Goal: Task Accomplishment & Management: Manage account settings

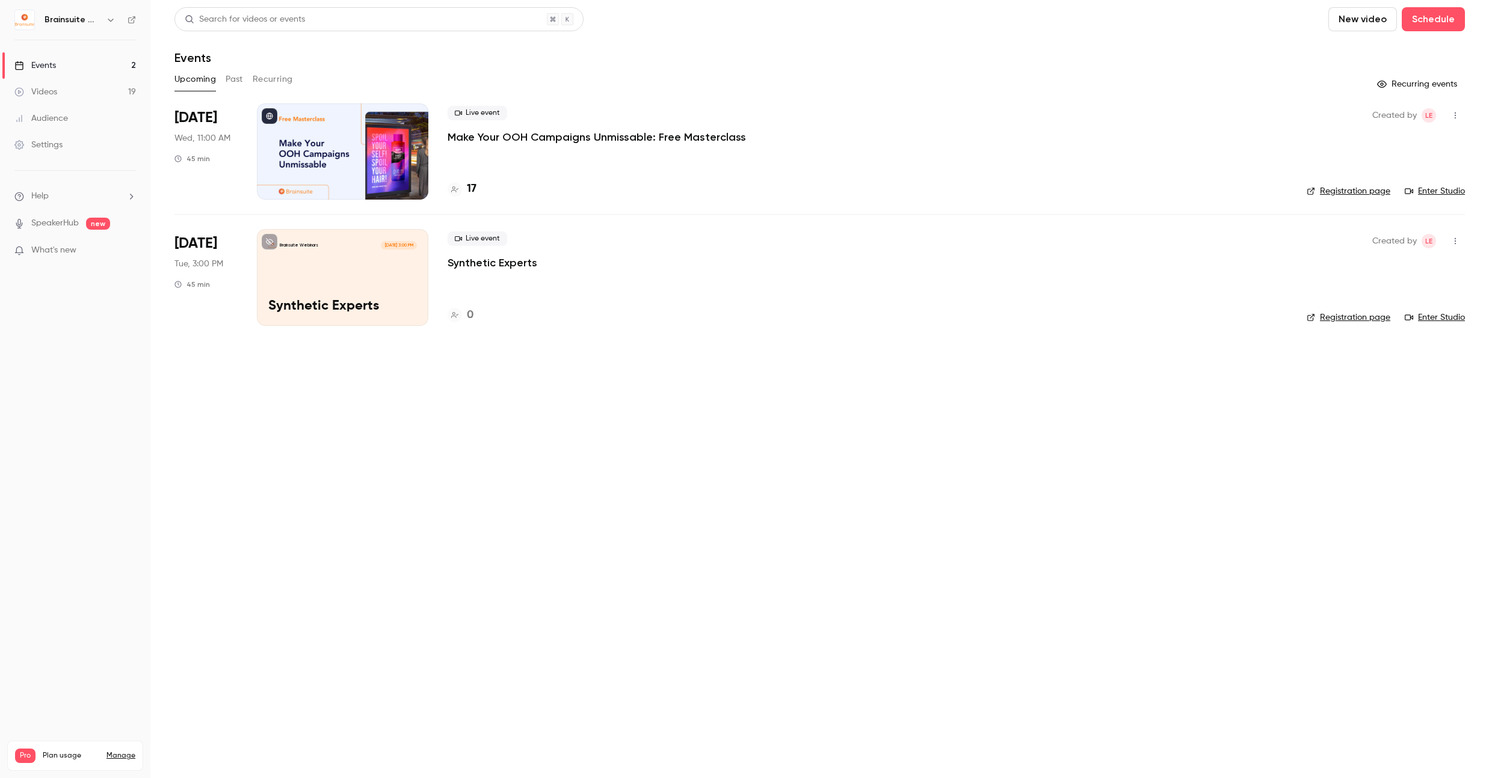
click at [620, 133] on p "Make Your OOH Campaigns Unmissable: Free Masterclass" at bounding box center [597, 137] width 298 height 14
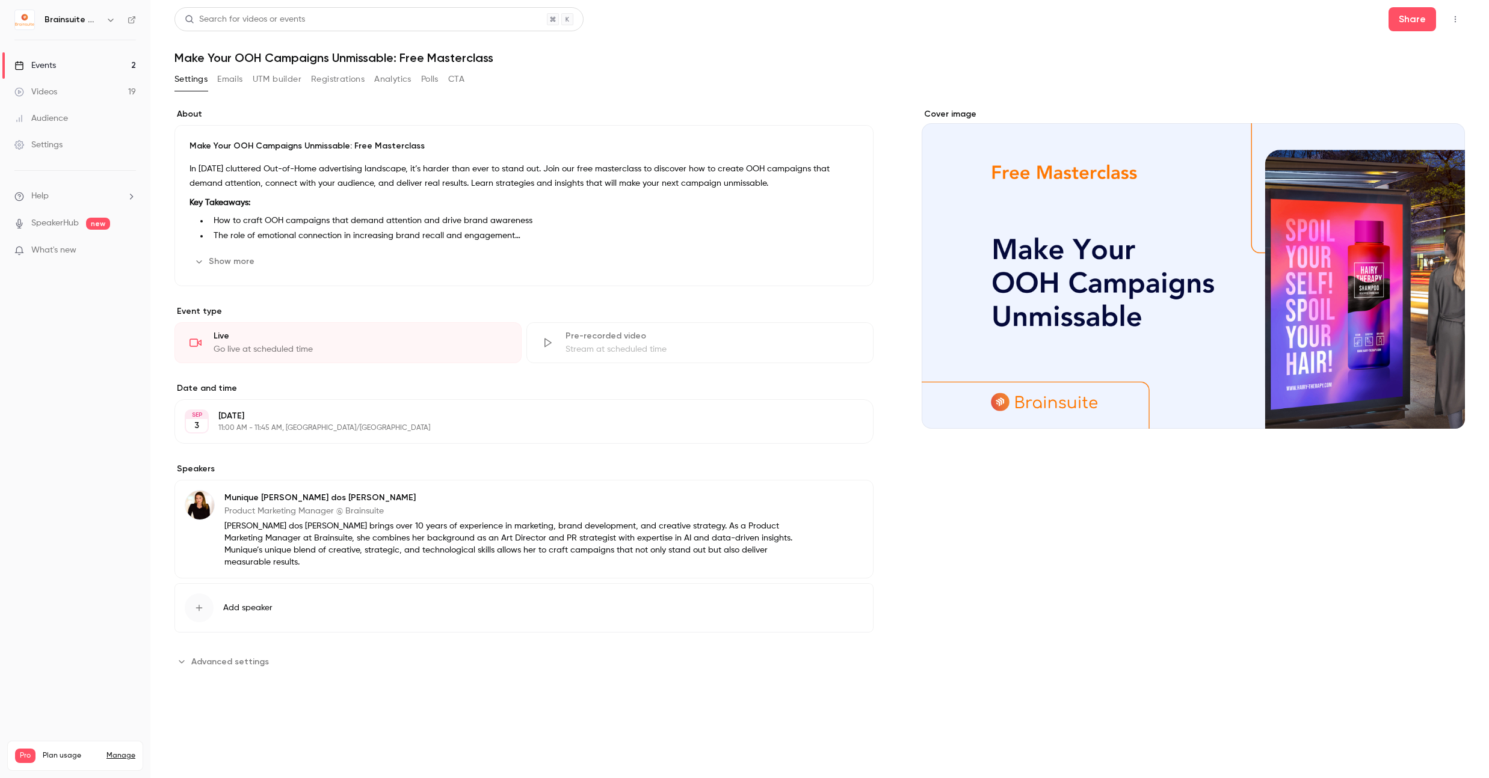
click at [241, 78] on button "Emails" at bounding box center [229, 79] width 25 height 19
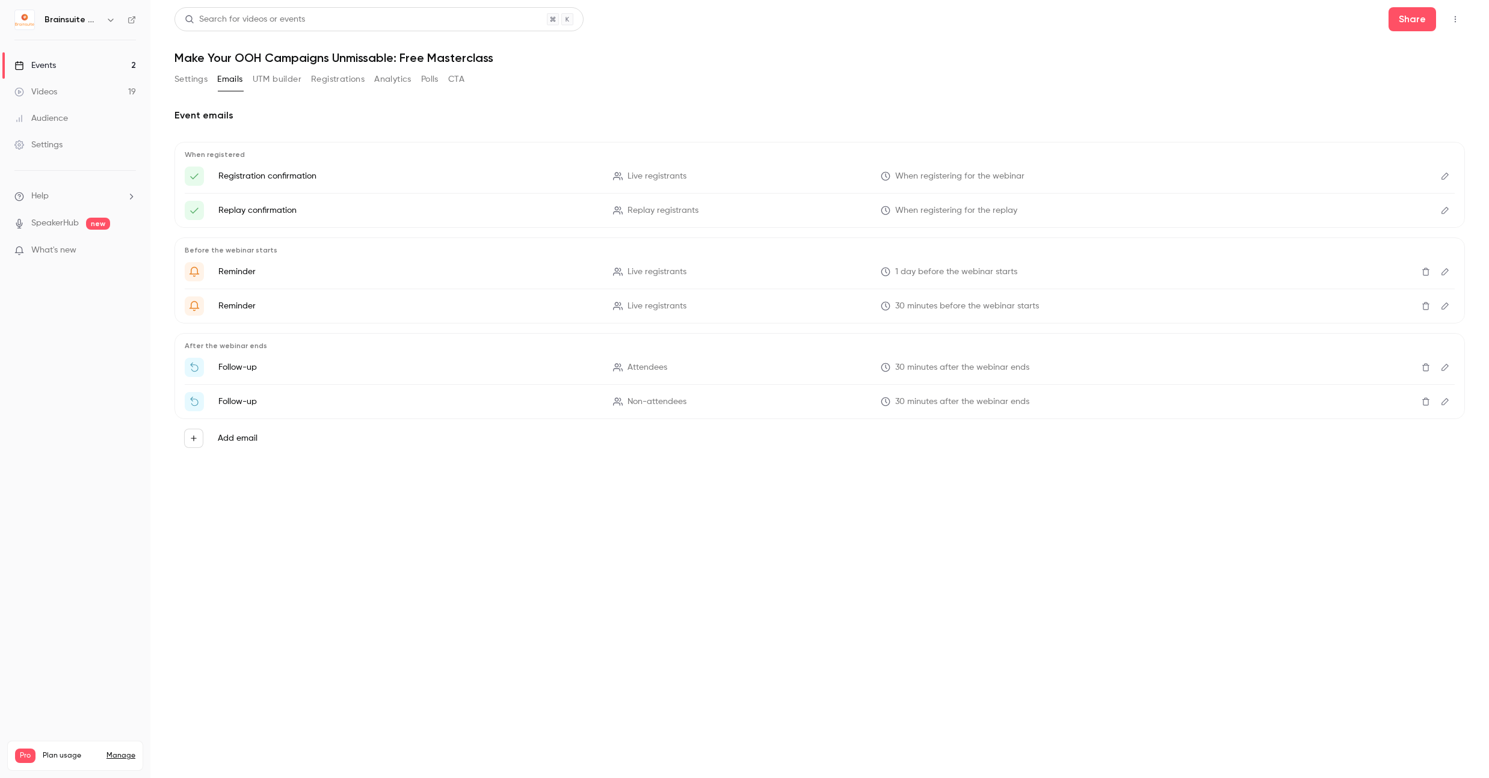
click at [267, 77] on button "UTM builder" at bounding box center [277, 79] width 49 height 19
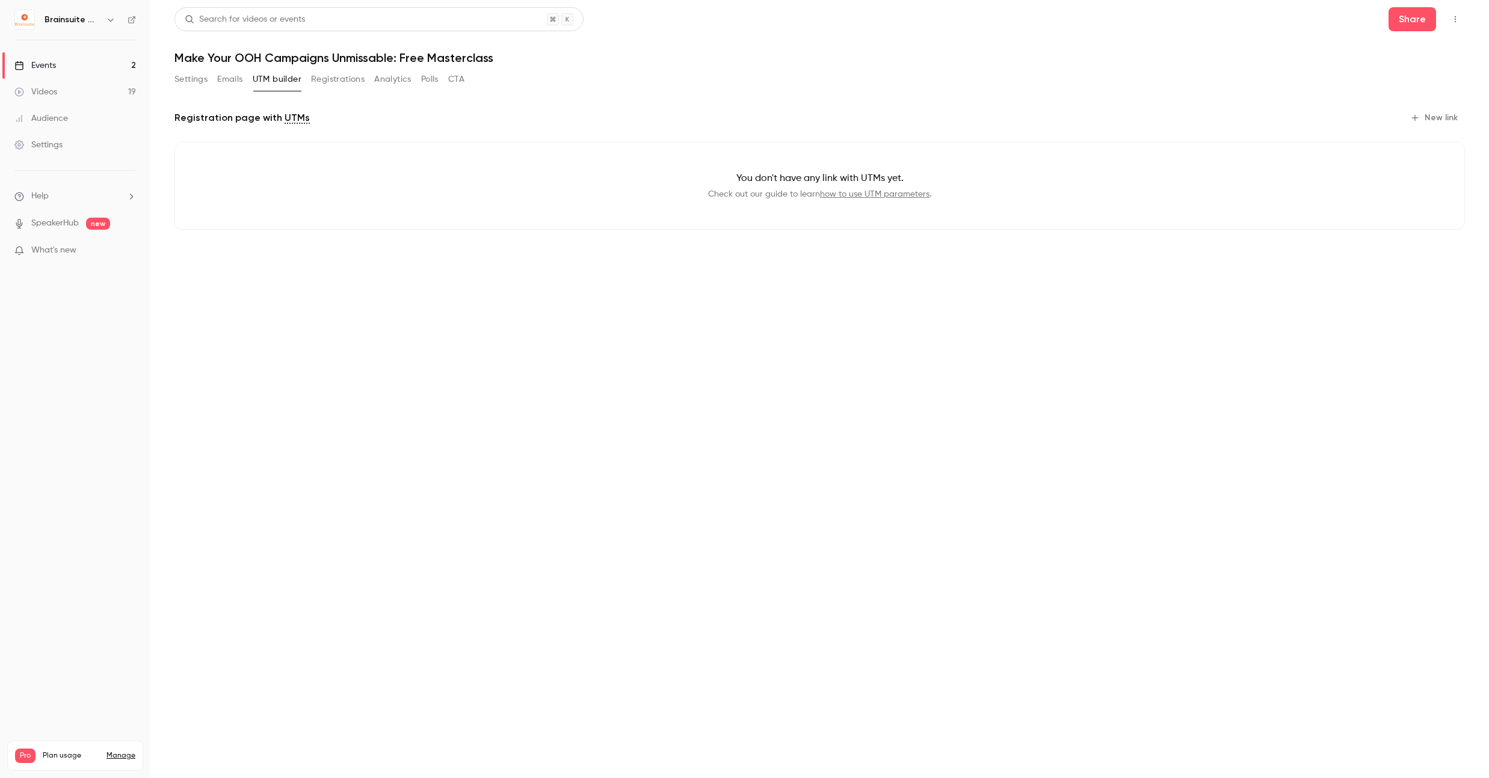
click at [319, 77] on button "Registrations" at bounding box center [338, 79] width 54 height 19
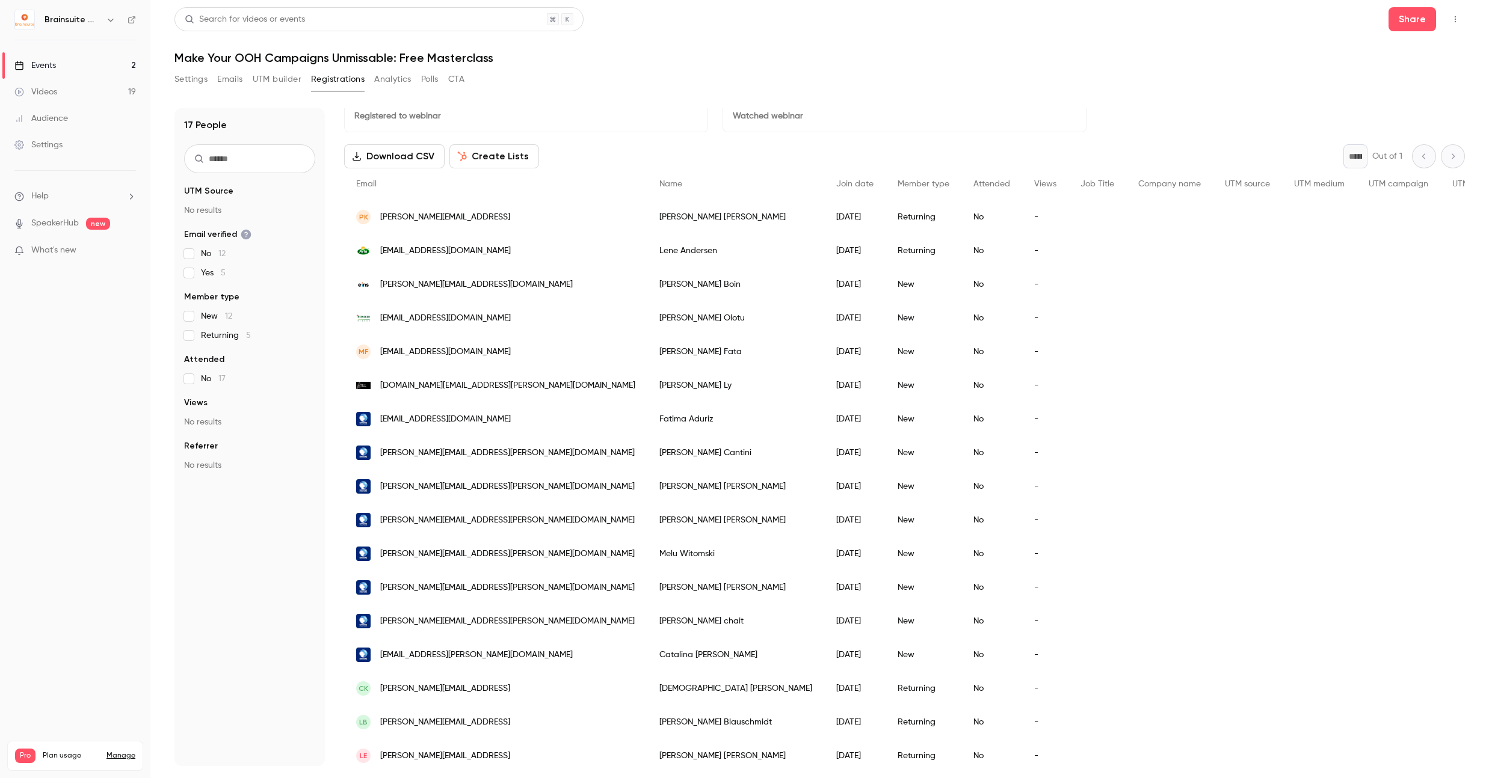
scroll to position [39, 0]
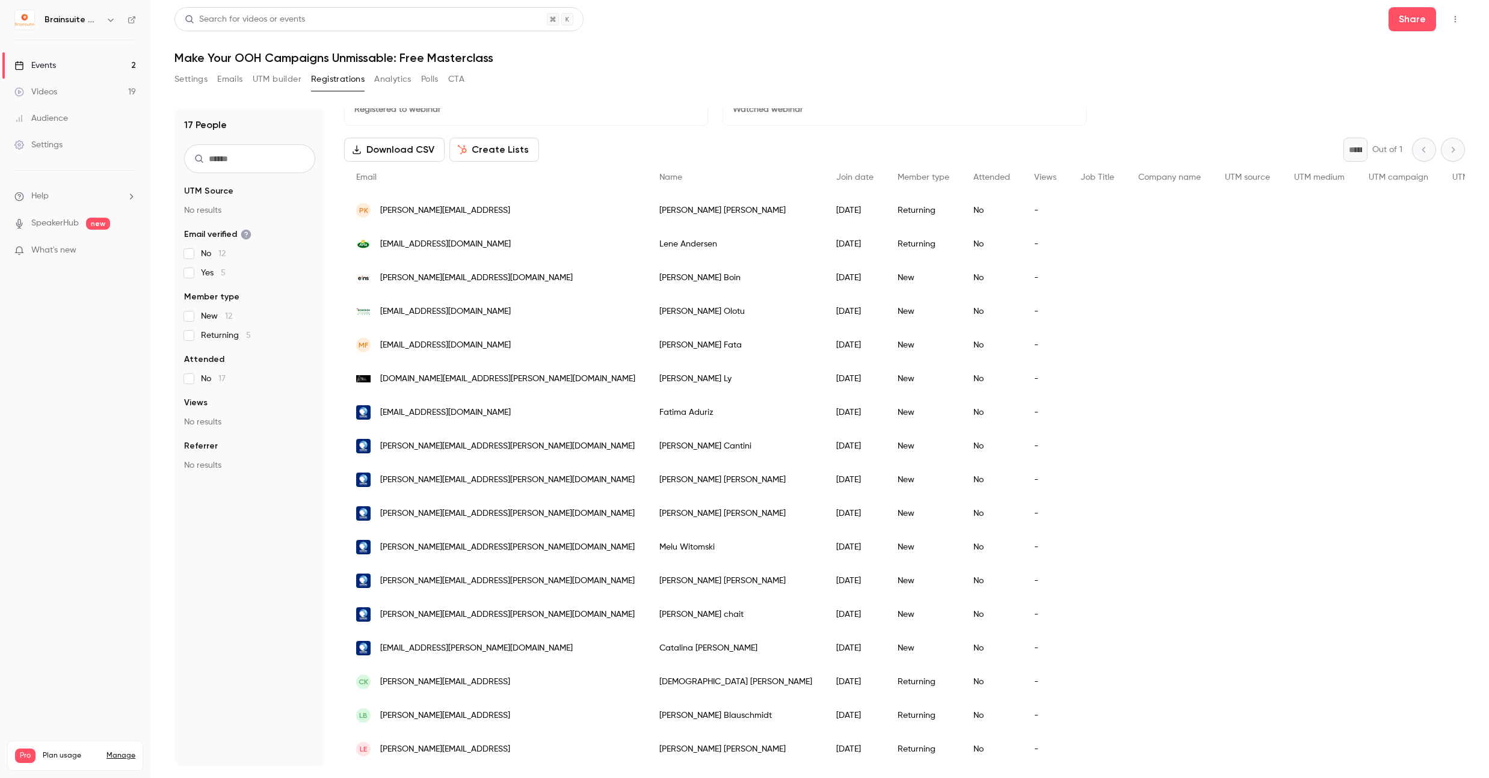
click at [81, 252] on p "What's new" at bounding box center [65, 250] width 102 height 13
click at [1195, 507] on div at bounding box center [744, 389] width 1489 height 778
